Goal: Task Accomplishment & Management: Use online tool/utility

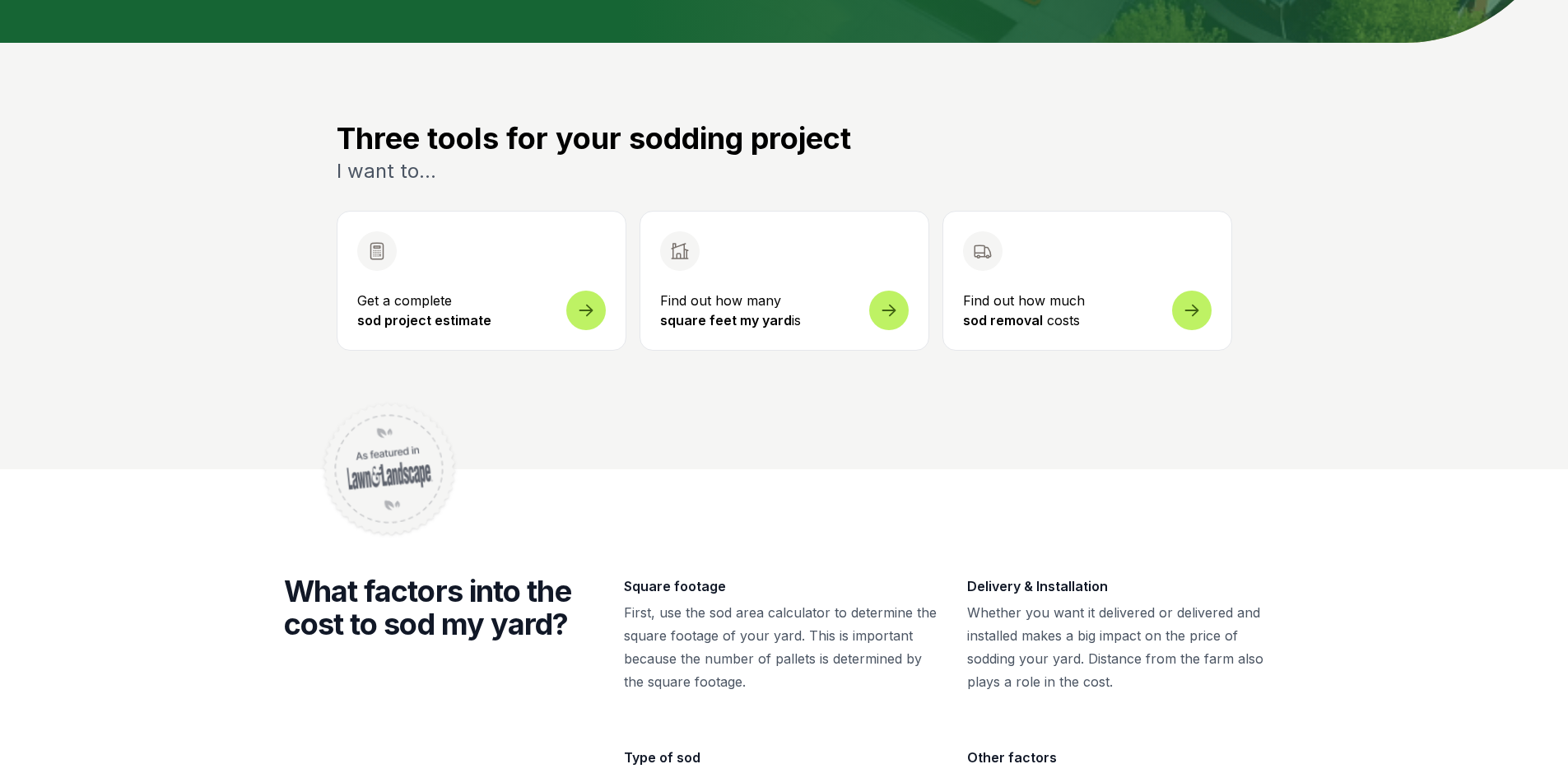
scroll to position [329, 0]
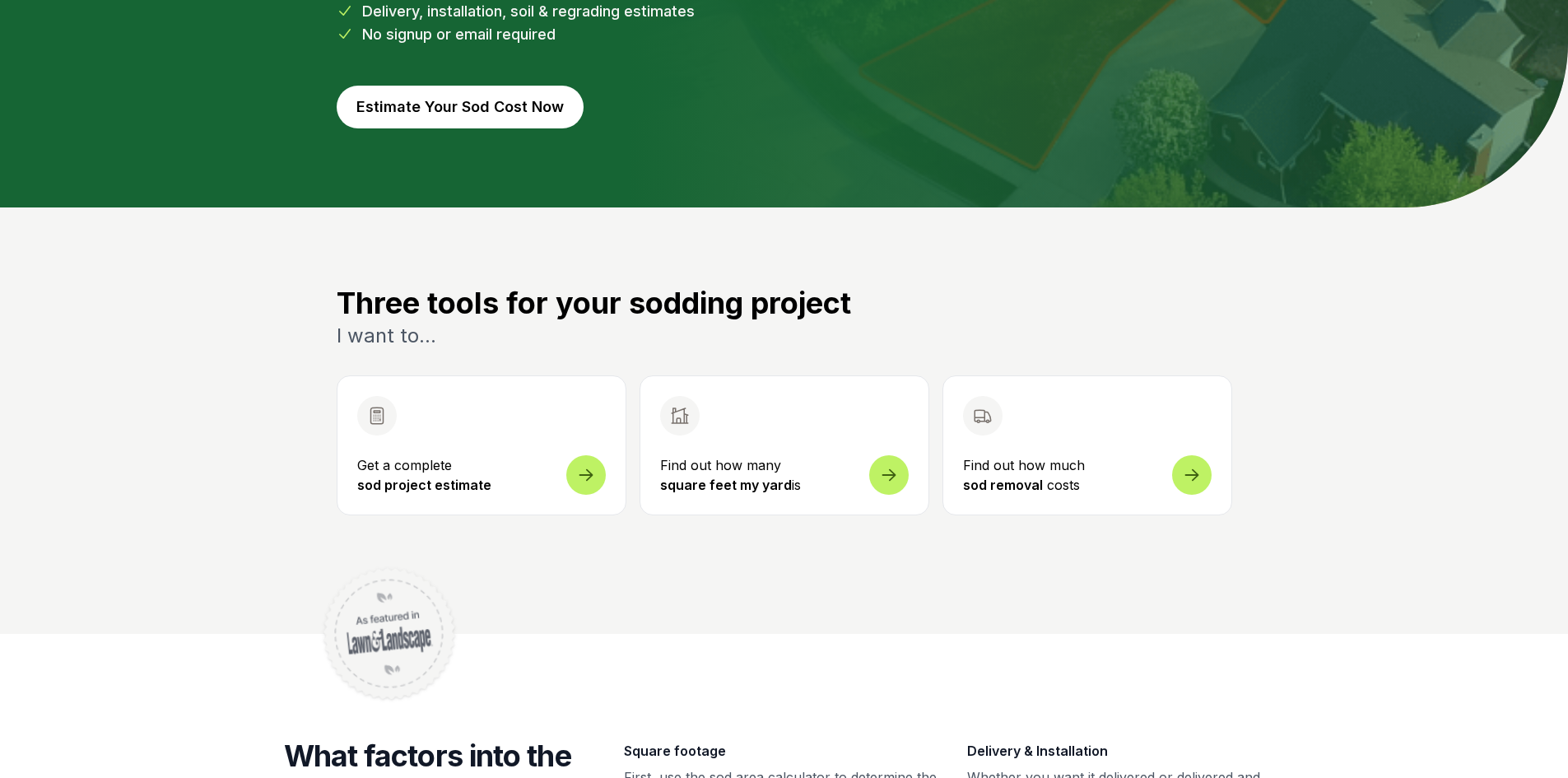
click at [772, 477] on strong "square feet my yard" at bounding box center [726, 485] width 131 height 16
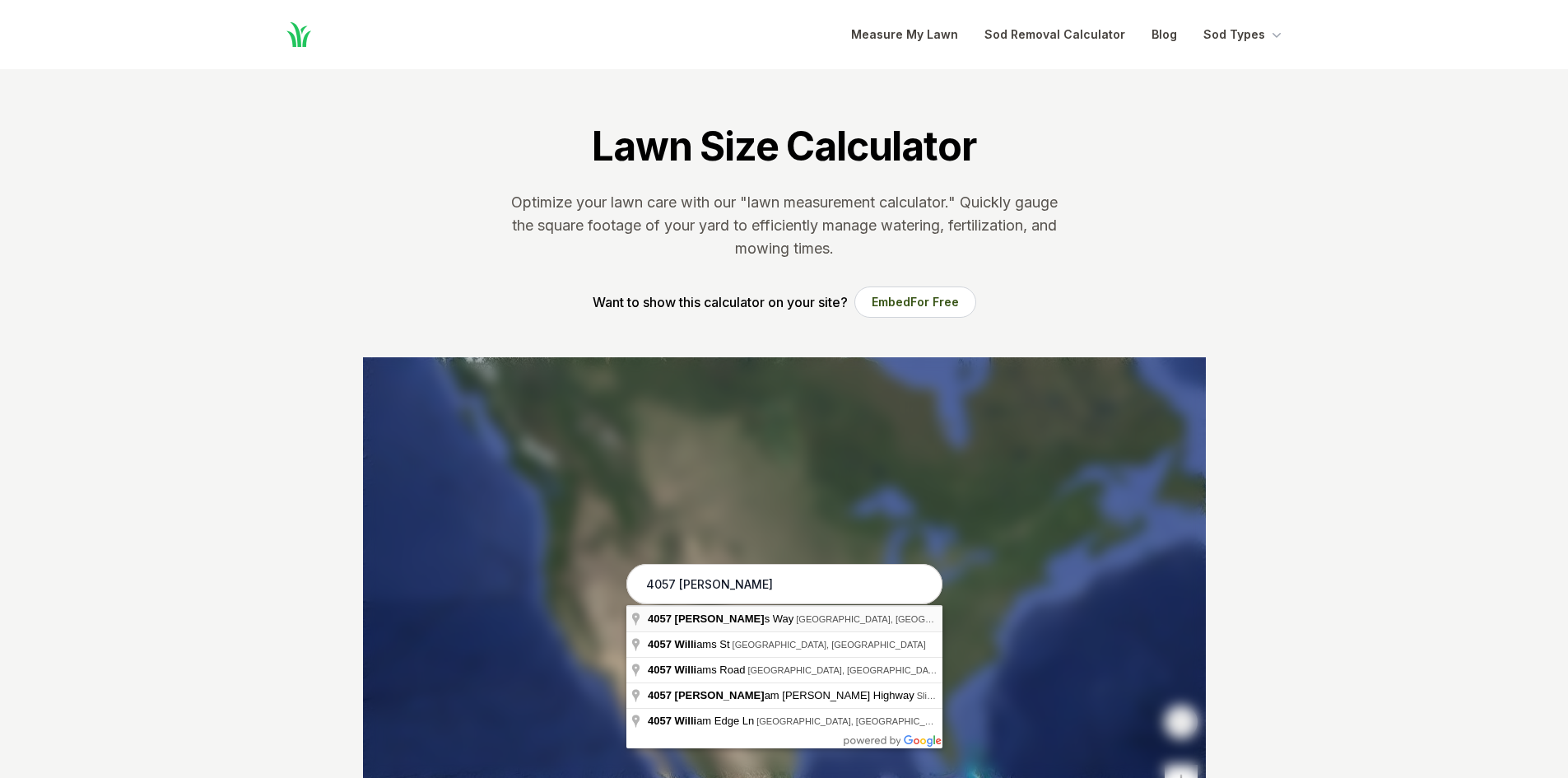
type input "[STREET_ADDRESS][PERSON_NAME][PERSON_NAME]"
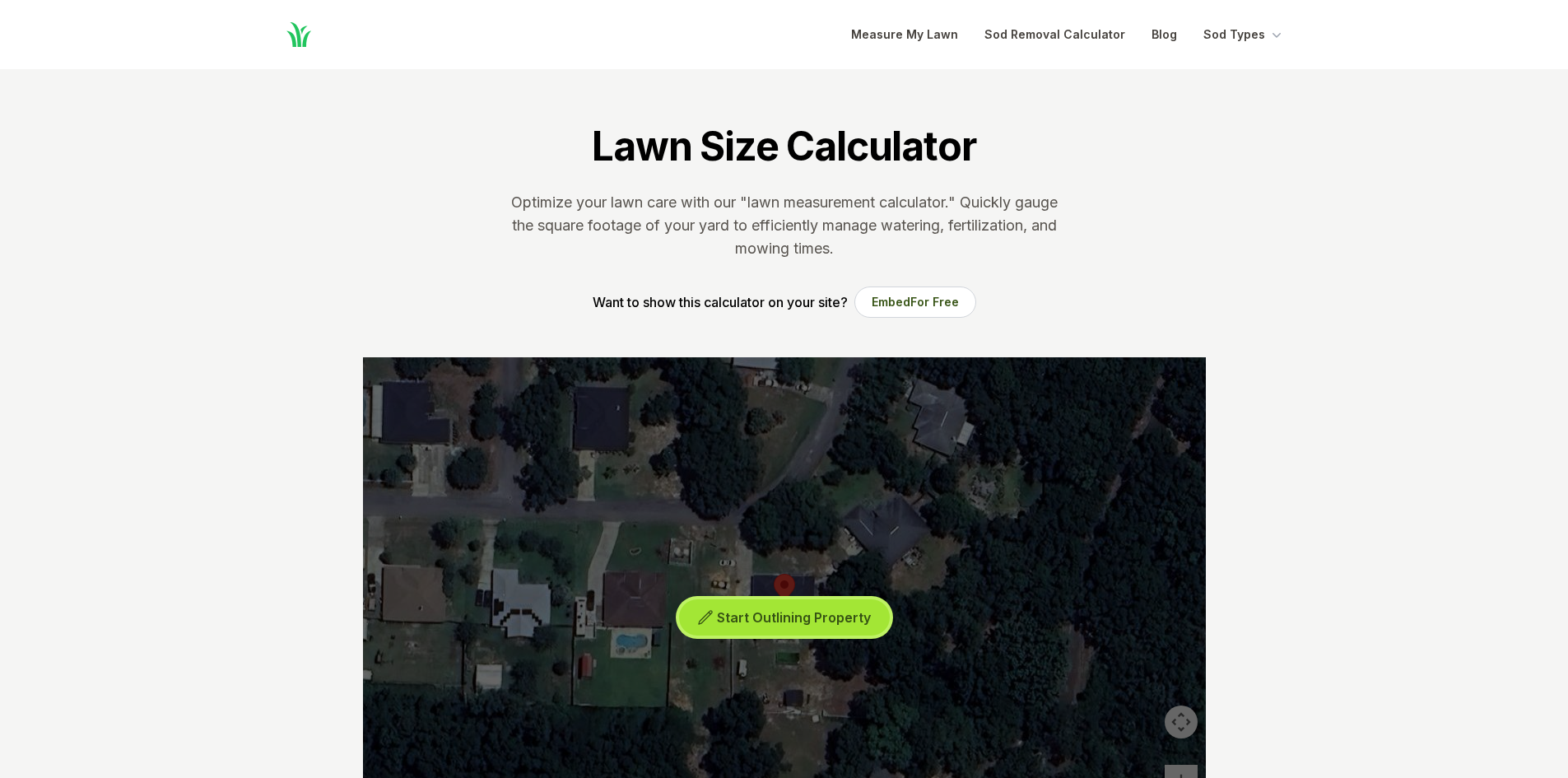
click at [818, 615] on span "Start Outlining Property" at bounding box center [793, 617] width 154 height 16
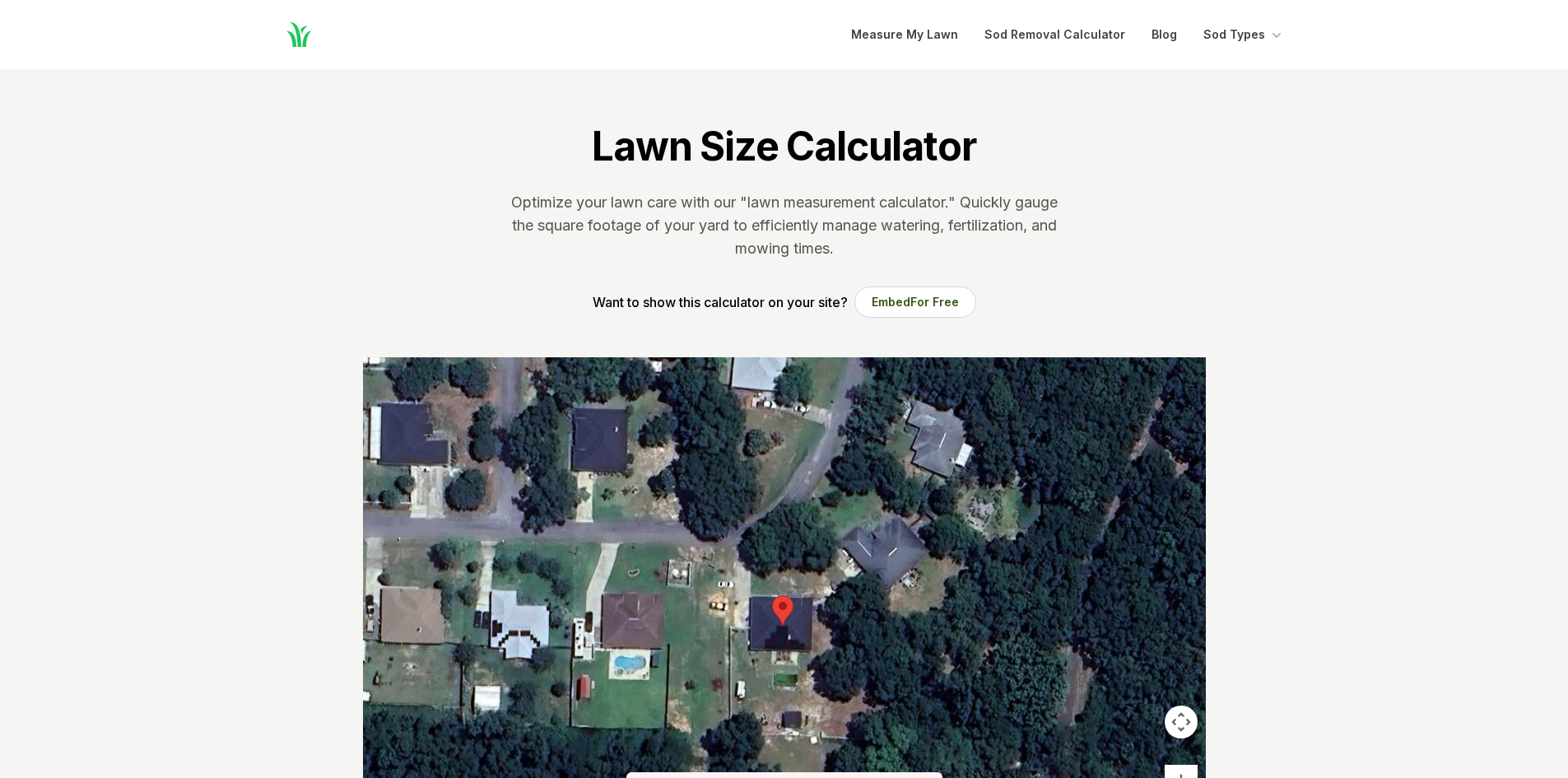
drag, startPoint x: 696, startPoint y: 525, endPoint x: 695, endPoint y: 548, distance: 23.0
click at [695, 548] on div at bounding box center [784, 605] width 843 height 494
click at [694, 547] on div at bounding box center [784, 605] width 843 height 494
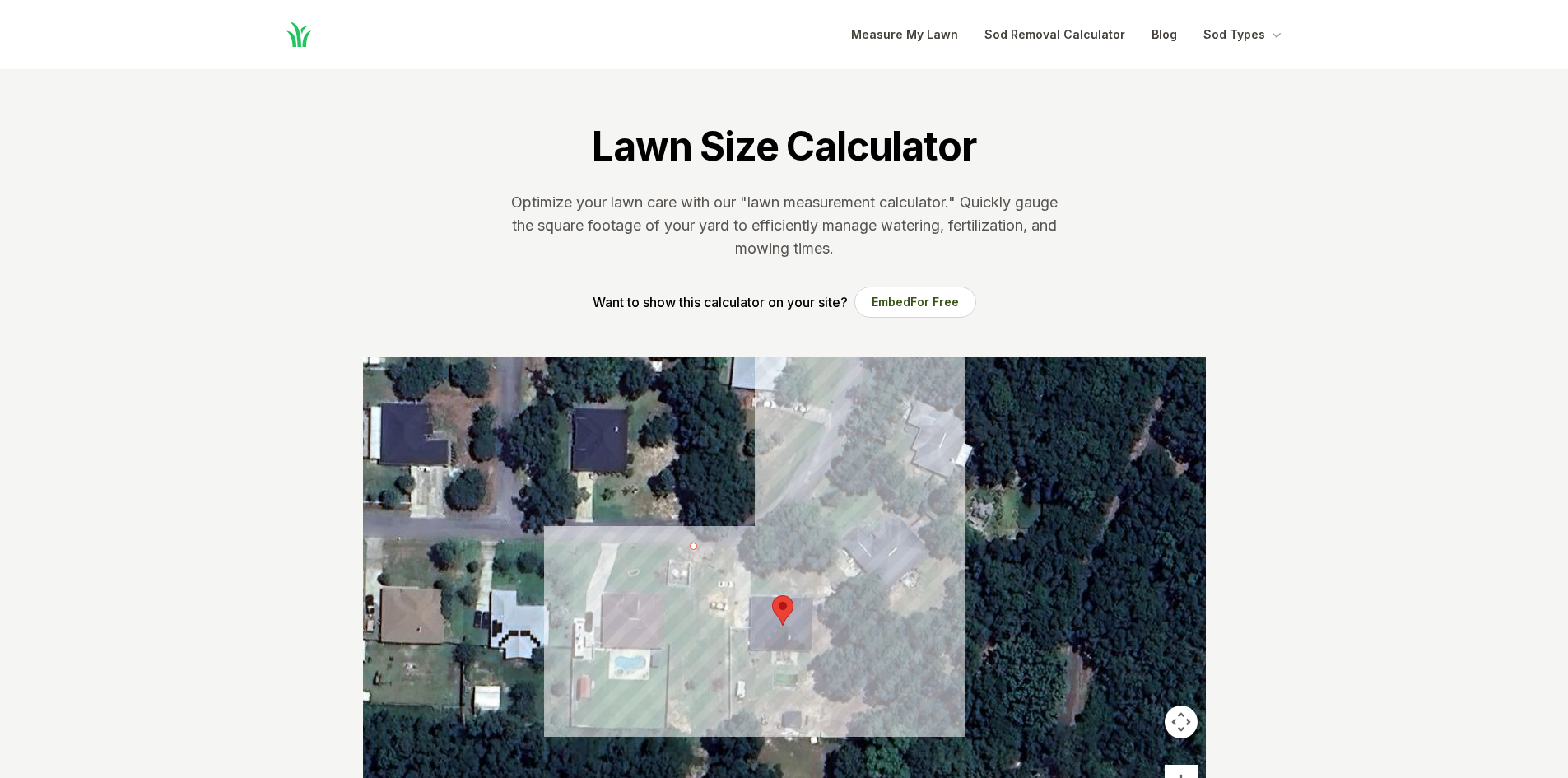
click at [802, 539] on div at bounding box center [784, 605] width 843 height 494
click at [840, 589] on div at bounding box center [784, 605] width 843 height 494
click at [816, 605] on div at bounding box center [784, 605] width 843 height 494
click at [750, 592] on div at bounding box center [784, 605] width 843 height 494
click at [750, 543] on div at bounding box center [784, 605] width 843 height 494
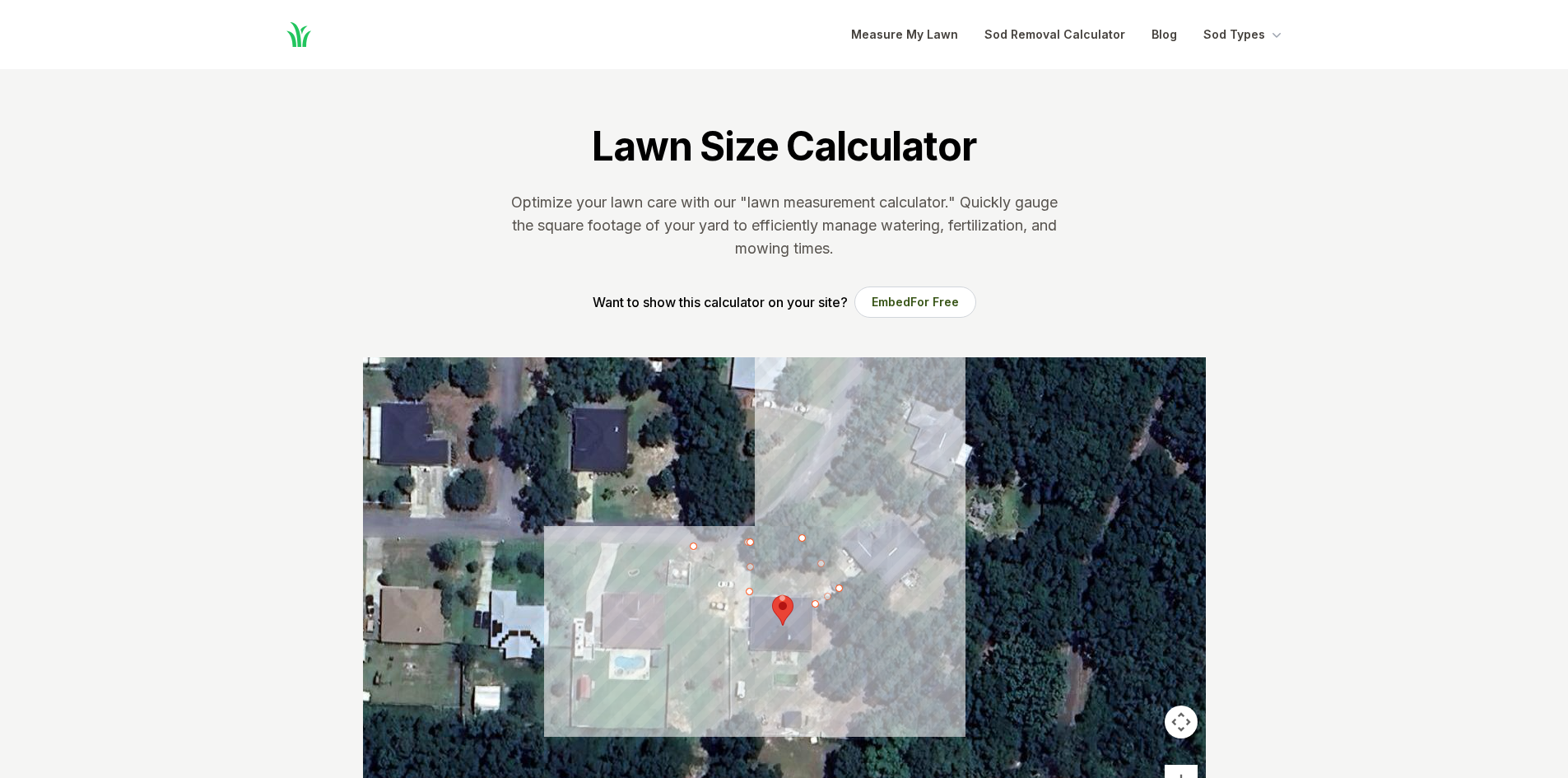
click at [750, 538] on div at bounding box center [784, 605] width 843 height 494
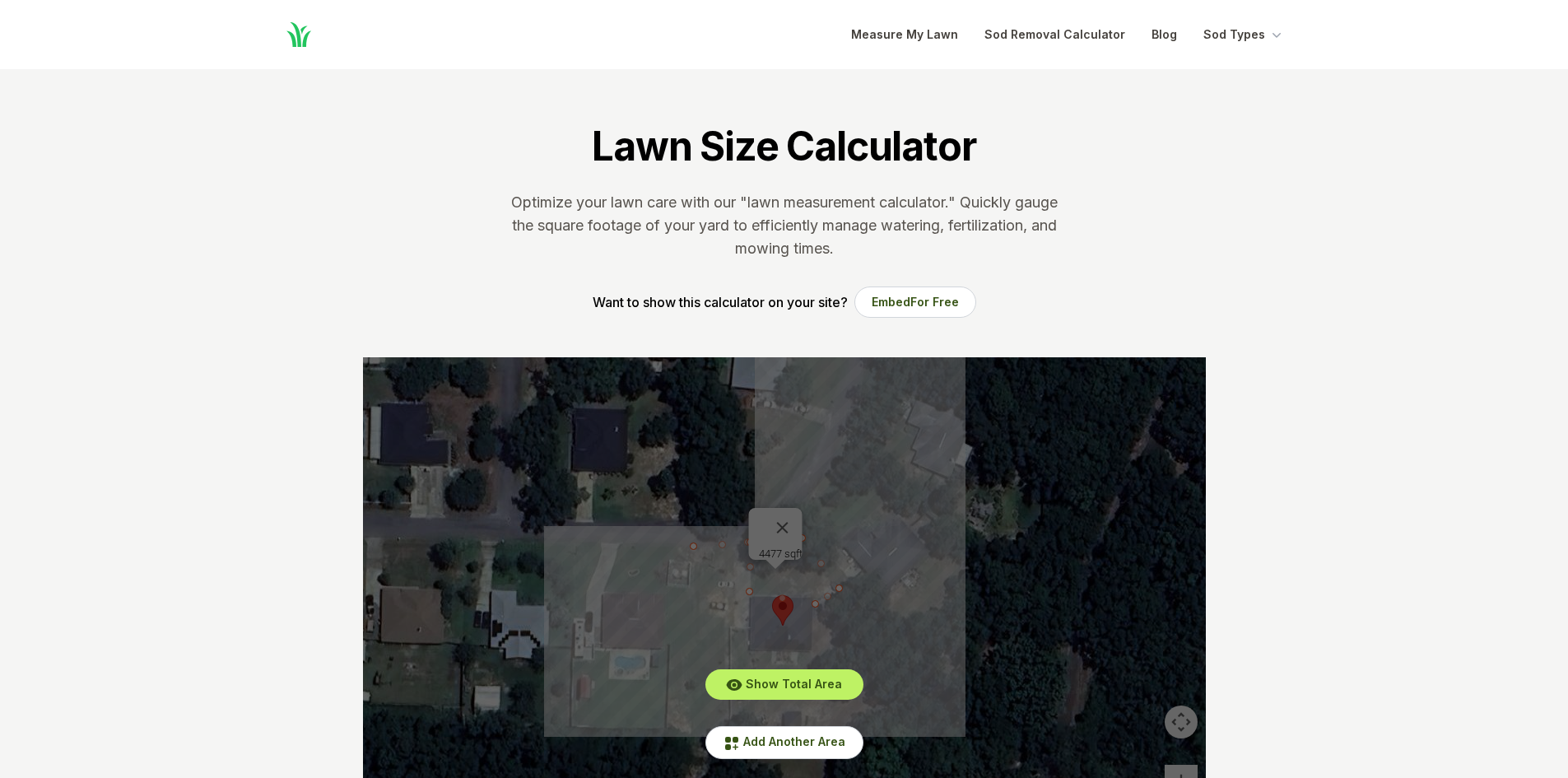
click at [790, 515] on div "Show Total Area Add Another Area Undo last outline" at bounding box center [784, 605] width 843 height 494
click at [810, 745] on span "Add Another Area" at bounding box center [794, 741] width 102 height 14
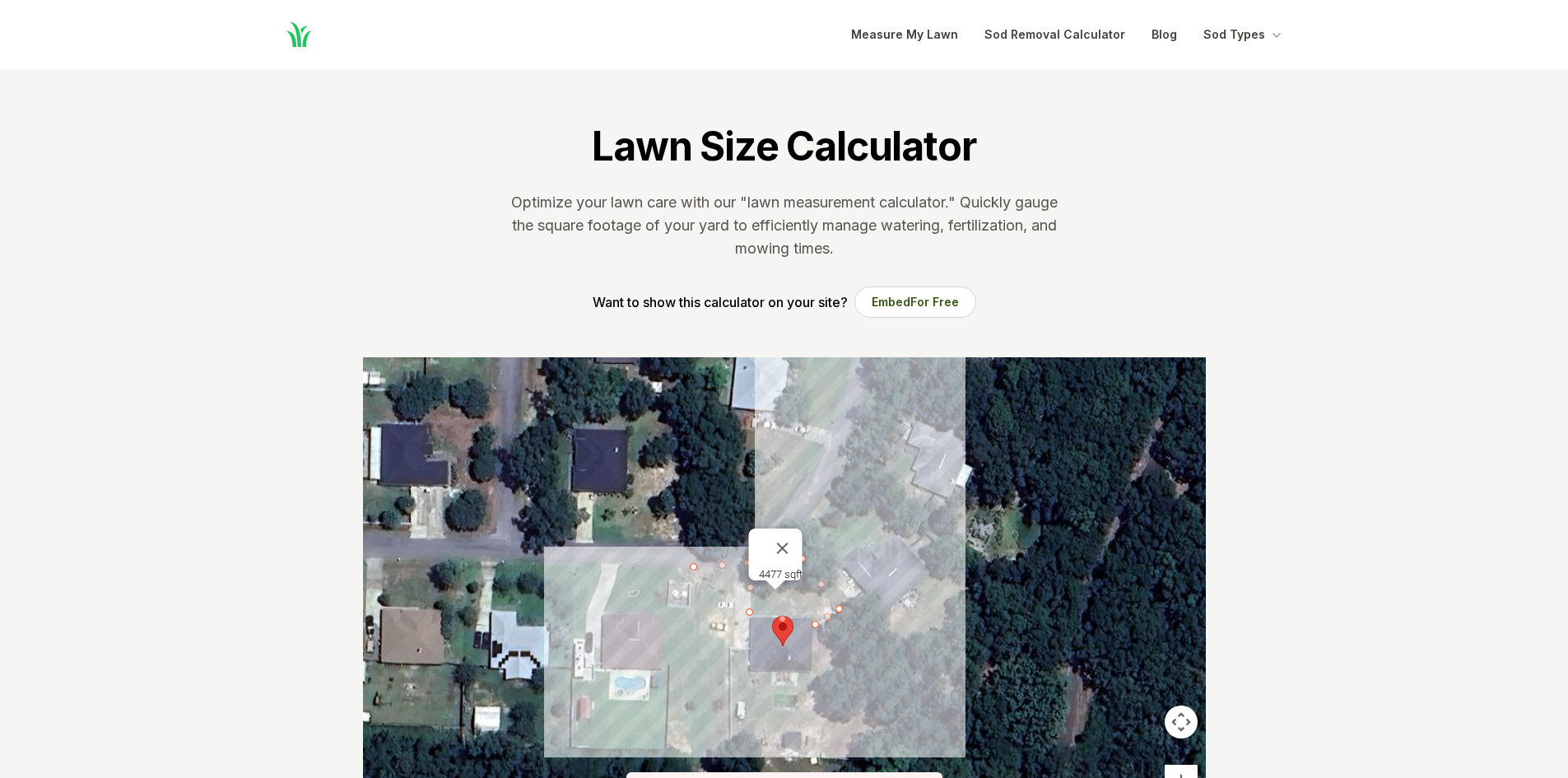
drag, startPoint x: 693, startPoint y: 549, endPoint x: 693, endPoint y: 575, distance: 26.0
click at [693, 575] on div at bounding box center [784, 605] width 843 height 494
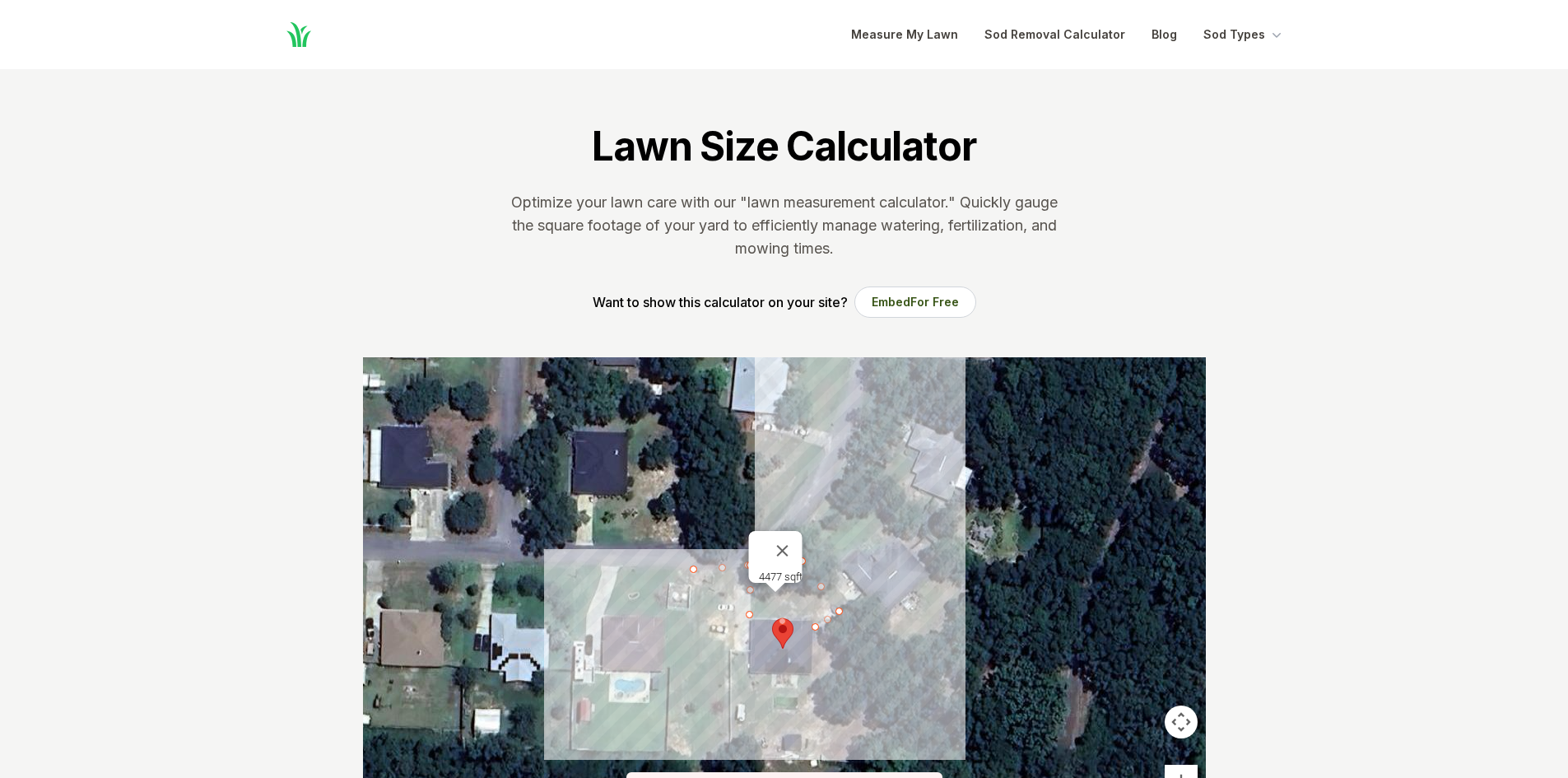
click at [693, 568] on div at bounding box center [784, 605] width 843 height 494
click at [690, 759] on div at bounding box center [784, 605] width 843 height 494
click at [876, 759] on div at bounding box center [784, 605] width 843 height 494
click at [875, 615] on div at bounding box center [784, 605] width 843 height 494
click at [827, 620] on div at bounding box center [784, 605] width 843 height 494
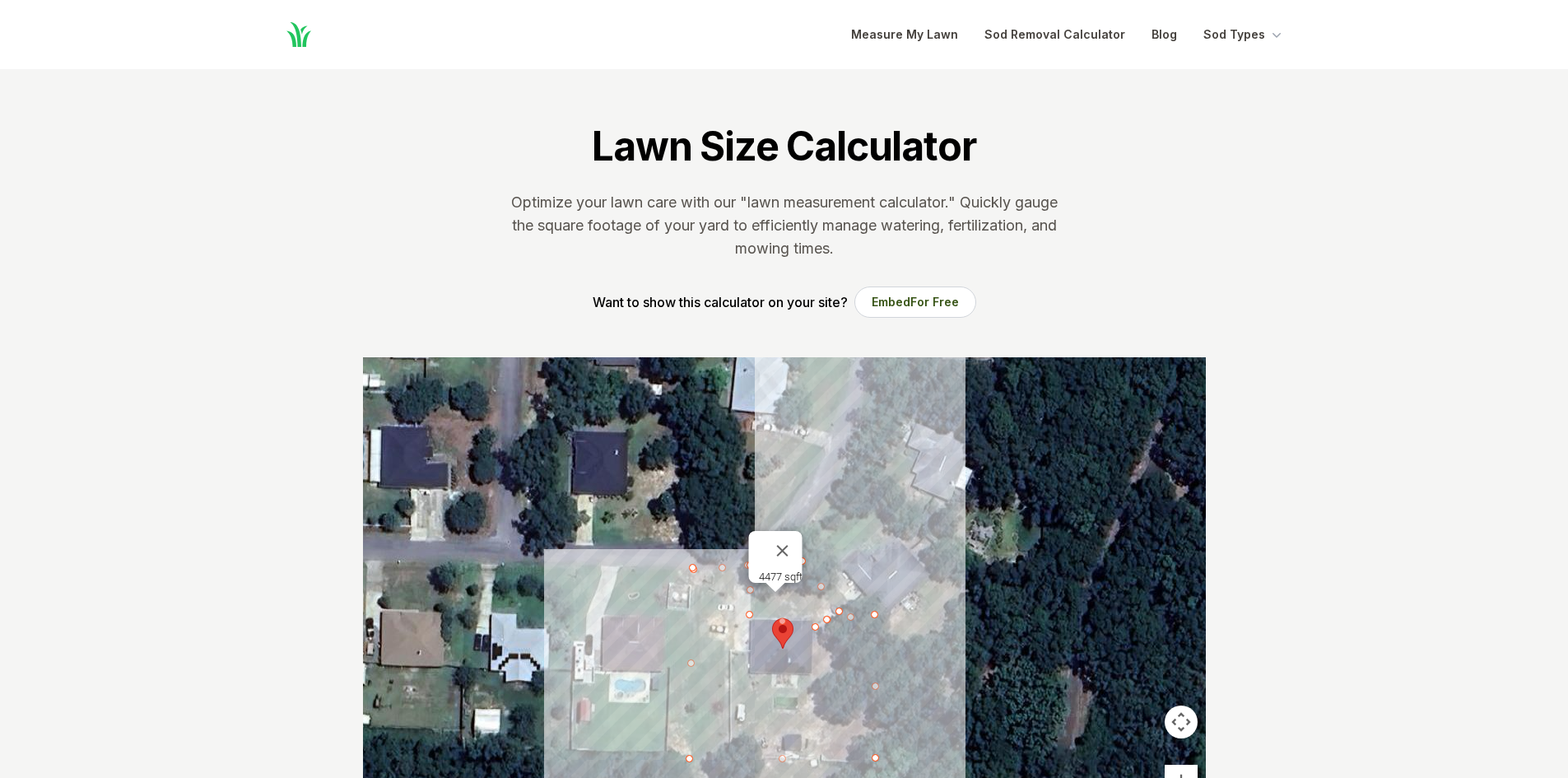
click at [828, 618] on div at bounding box center [784, 605] width 843 height 494
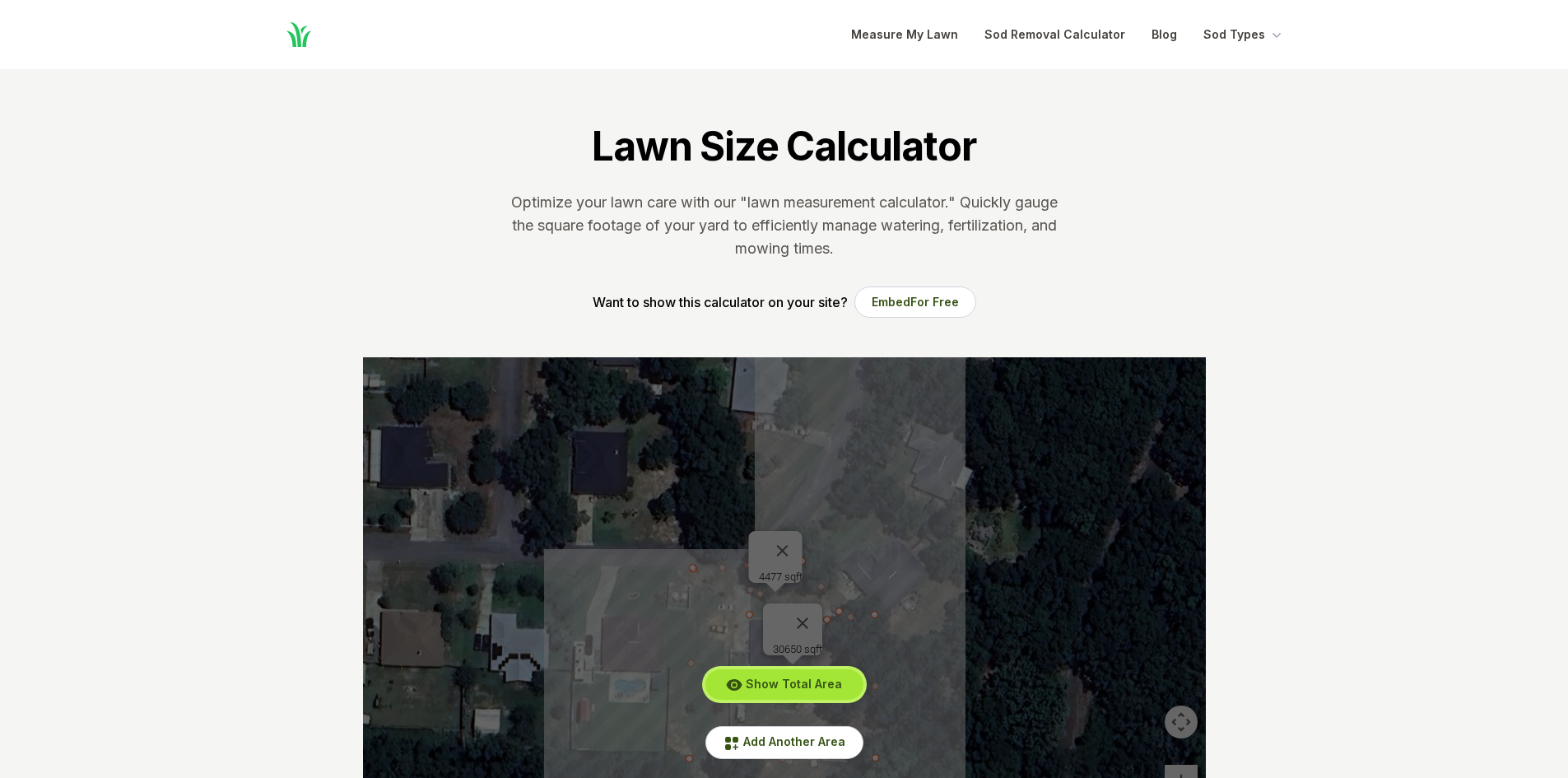
click at [777, 690] on span "Show Total Area" at bounding box center [794, 683] width 97 height 14
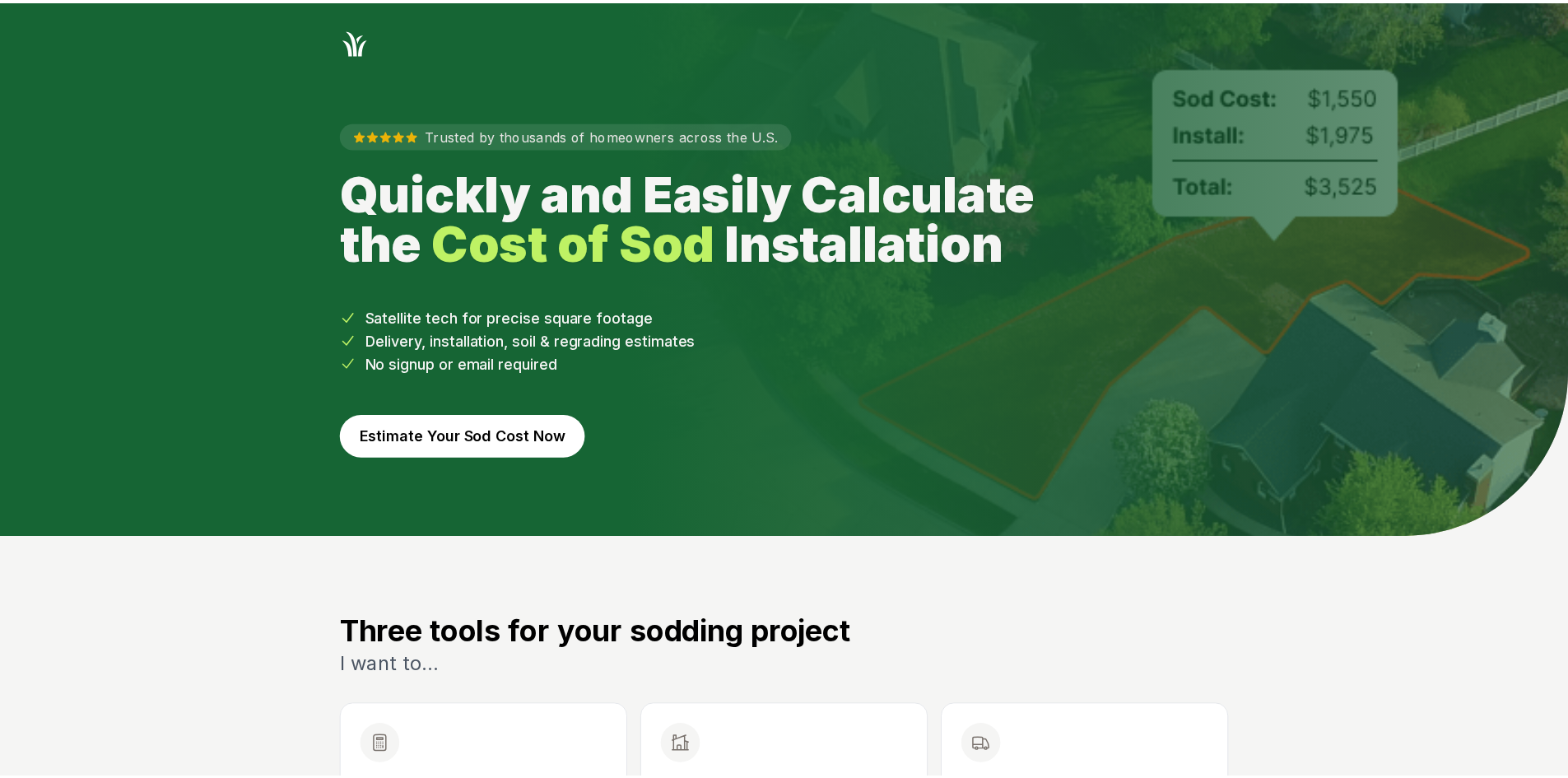
scroll to position [329, 0]
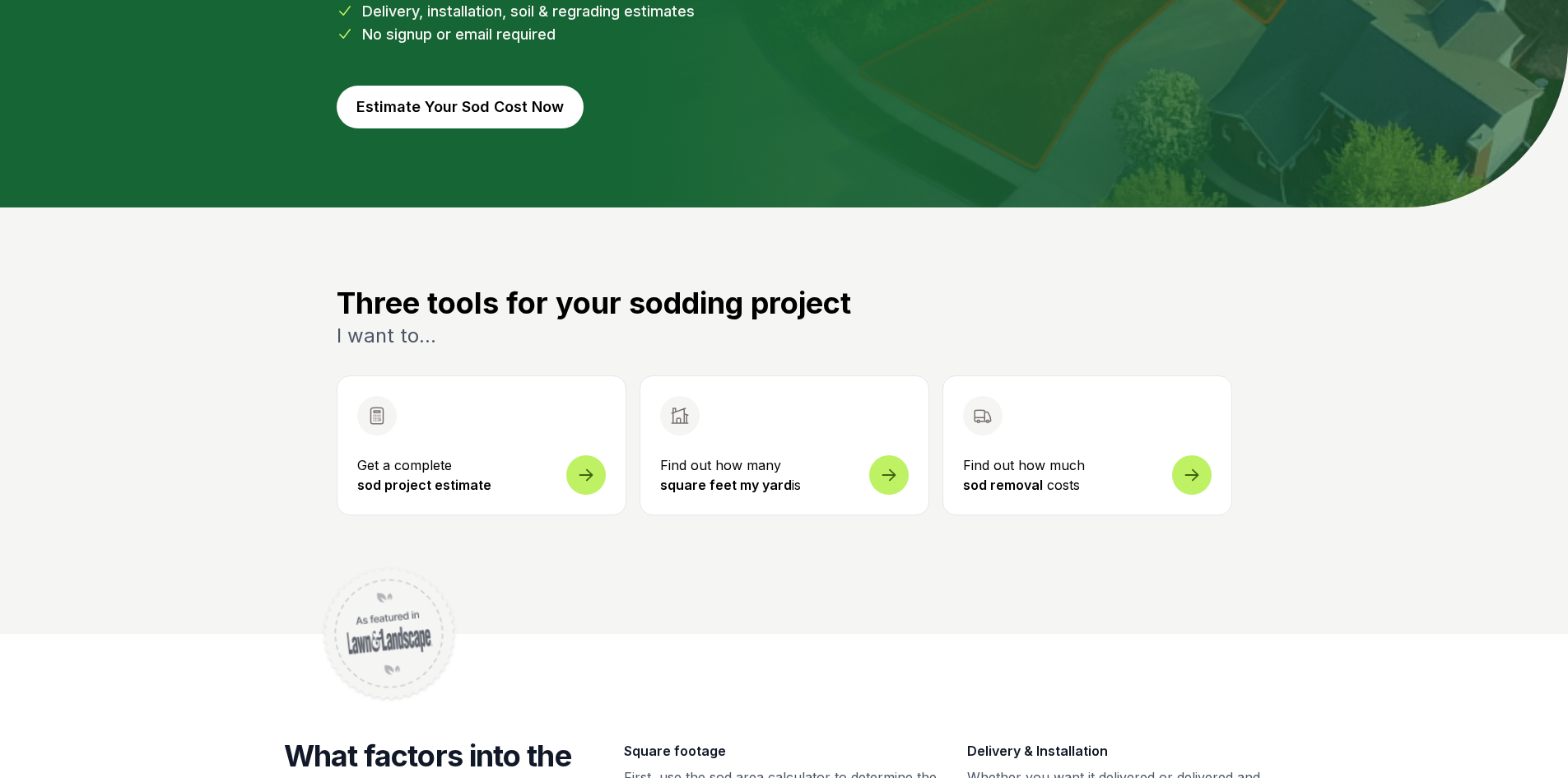
click at [719, 475] on p "Find out how many square feet my yard is" at bounding box center [784, 474] width 249 height 39
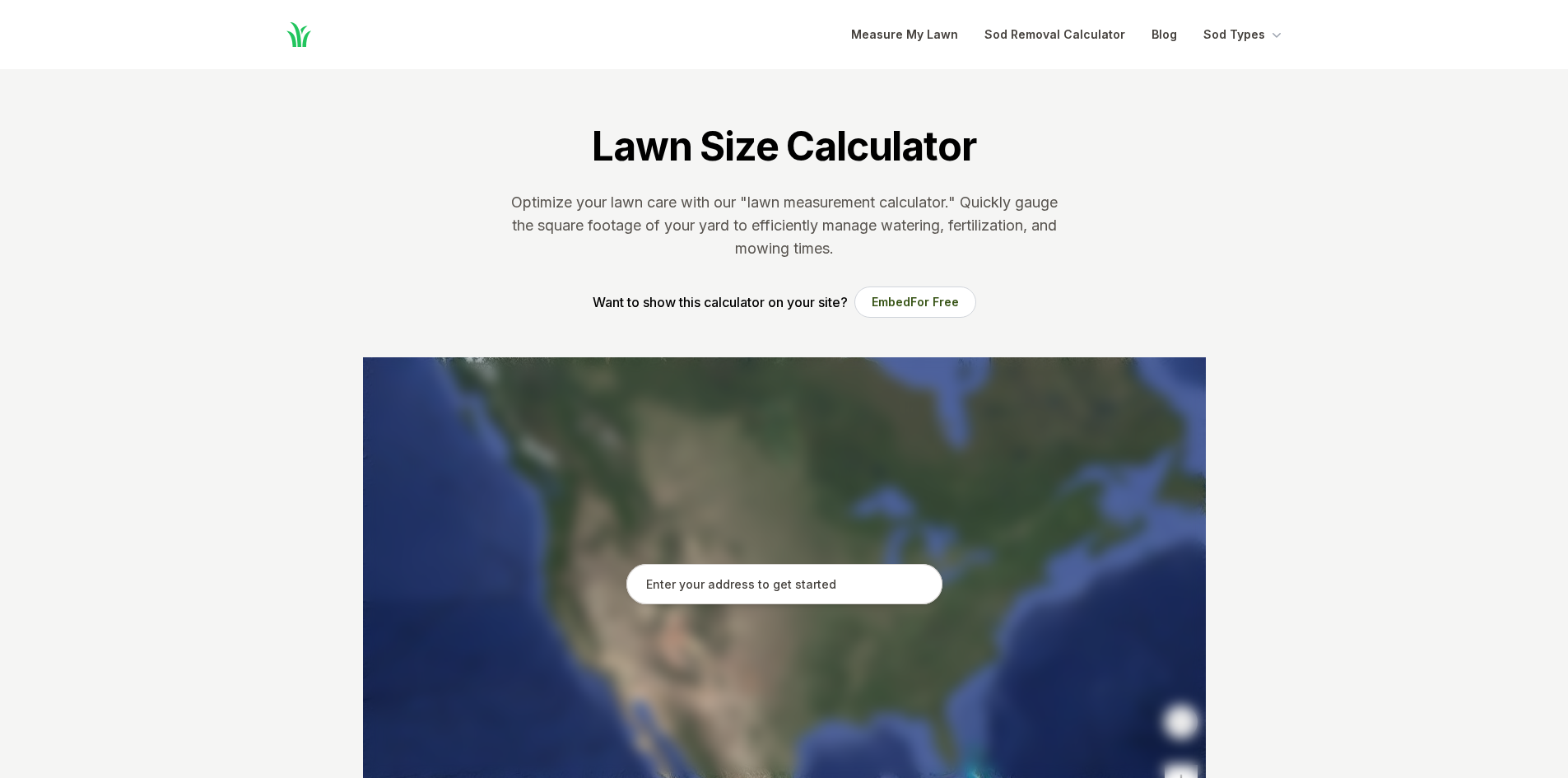
click at [781, 584] on input "text" at bounding box center [784, 585] width 316 height 41
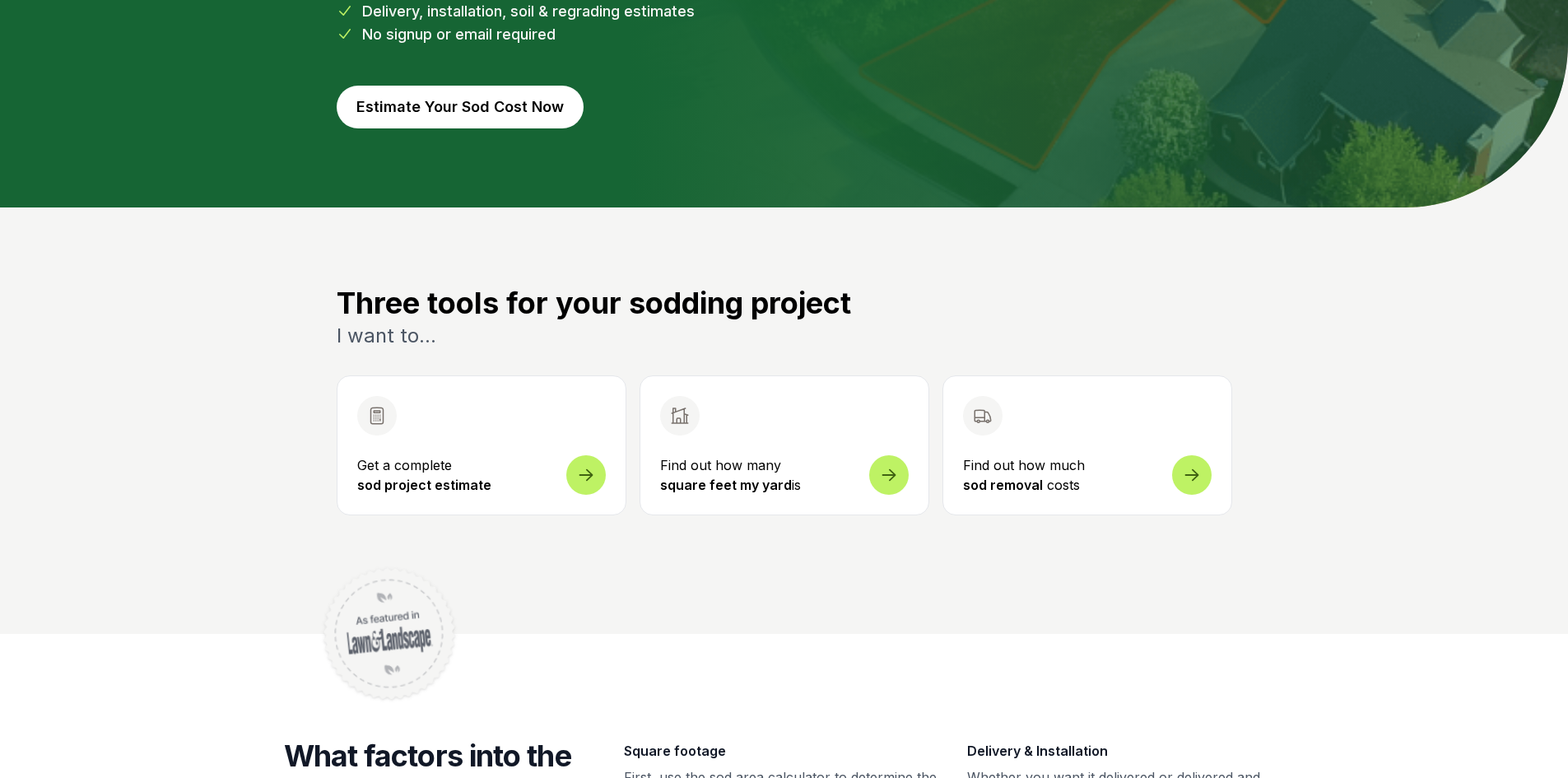
scroll to position [411, 0]
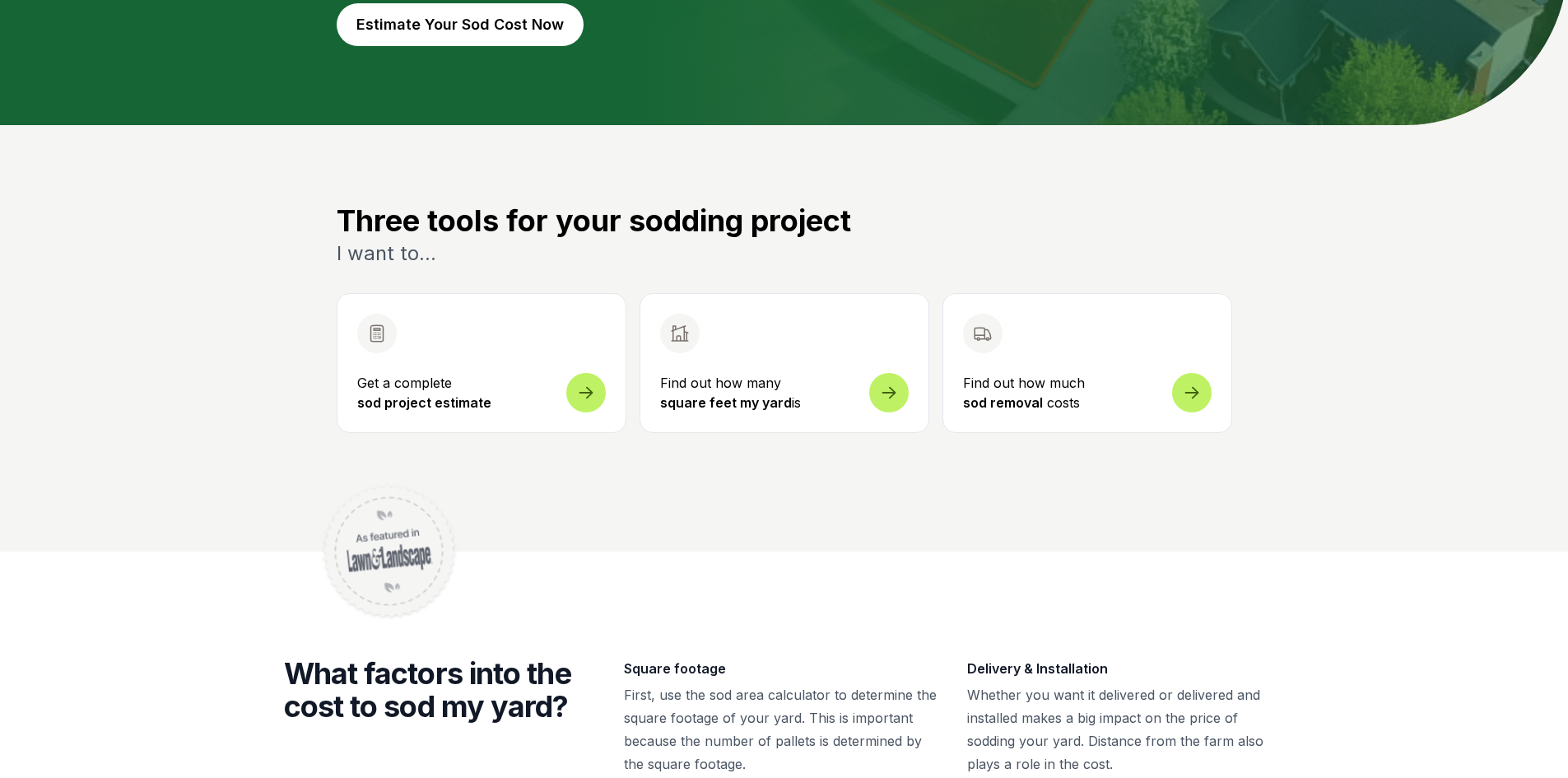
click at [1184, 379] on icon at bounding box center [1192, 387] width 20 height 20
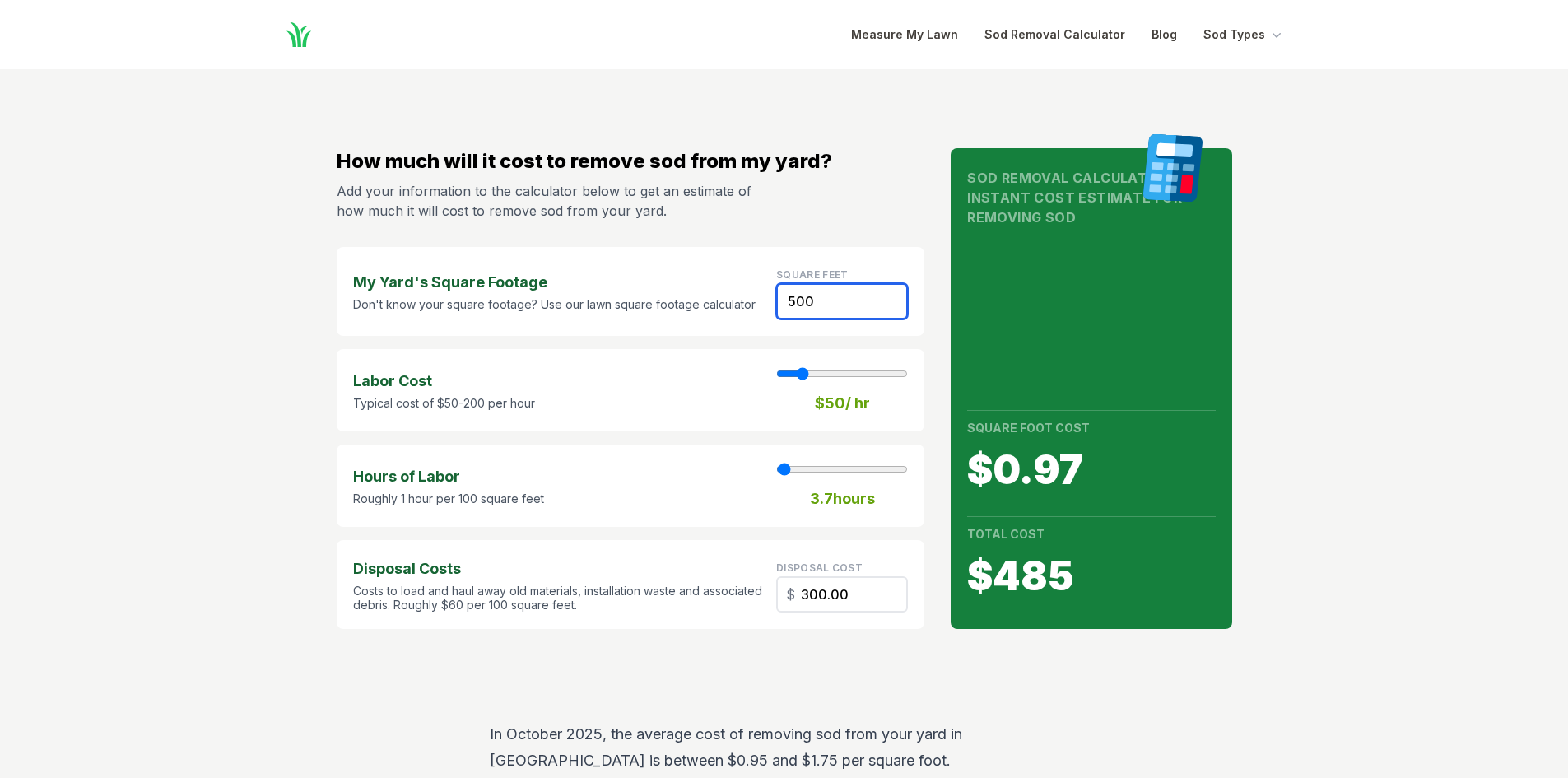
click at [843, 296] on input "500" at bounding box center [841, 302] width 131 height 36
type input "7500"
type input "55"
type input "4500.00"
type input "500"
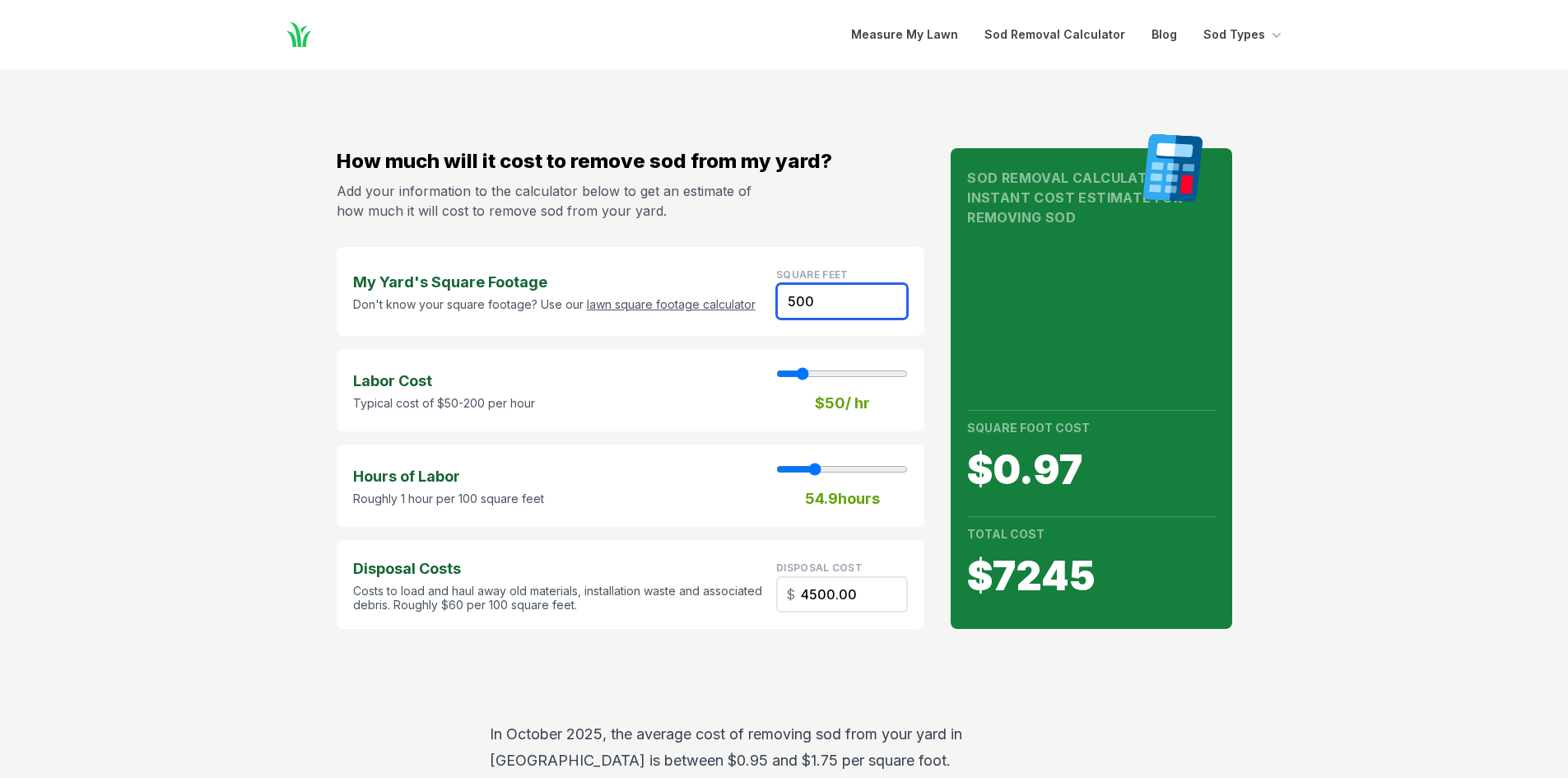
type input "4"
type input "300.00"
type input "4500"
type input "33"
type input "2700.00"
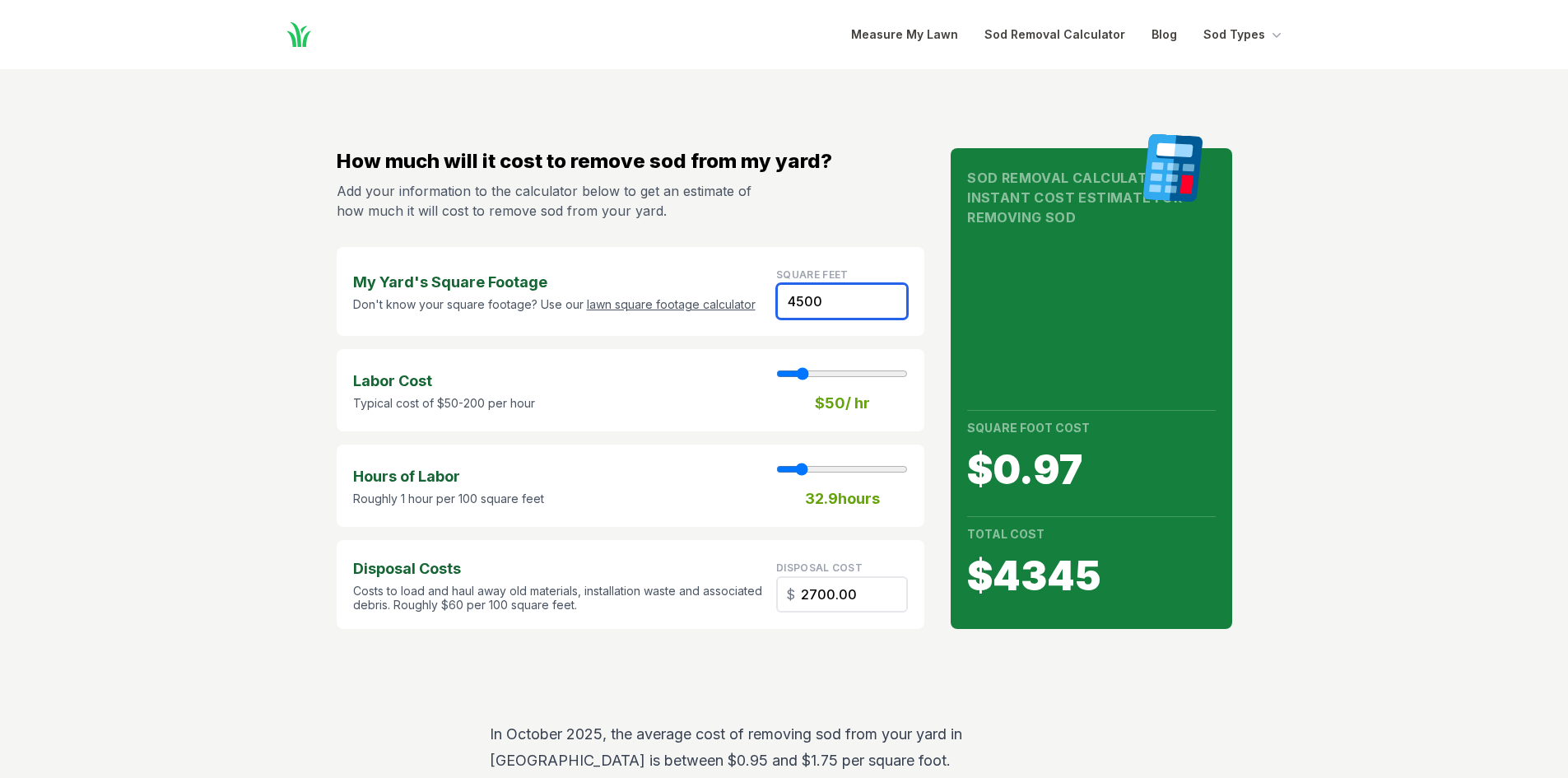
type input "500"
type input "4"
type input "300.00"
